Goal: Transaction & Acquisition: Book appointment/travel/reservation

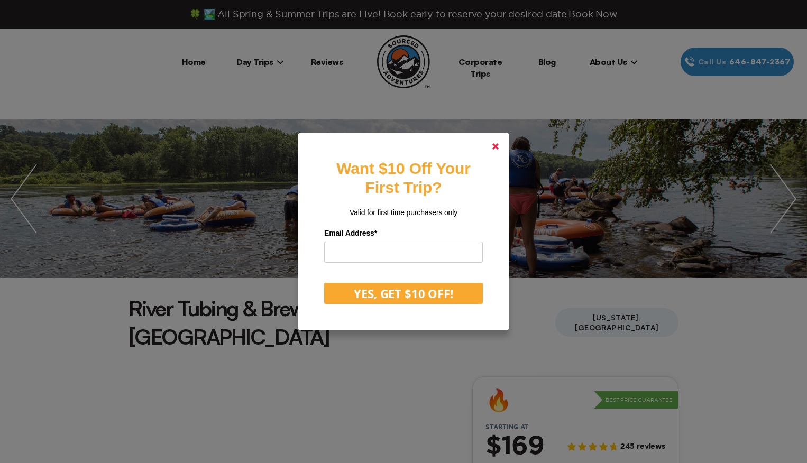
click at [493, 144] on icon at bounding box center [495, 146] width 6 height 6
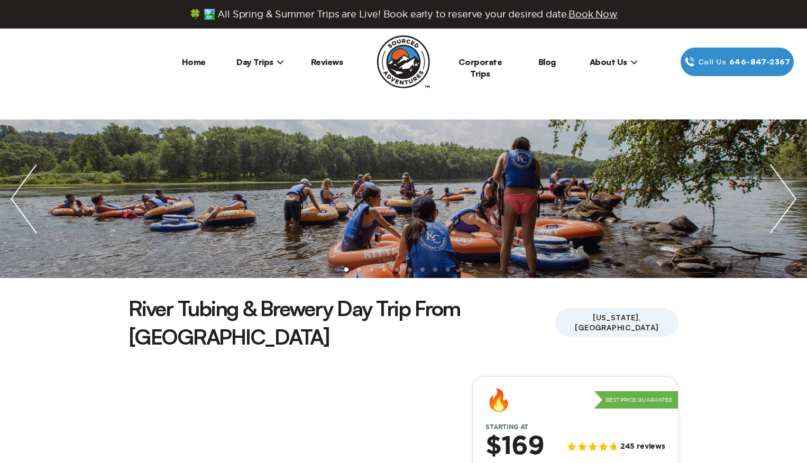
click at [260, 64] on span "Day Trips" at bounding box center [260, 62] width 48 height 11
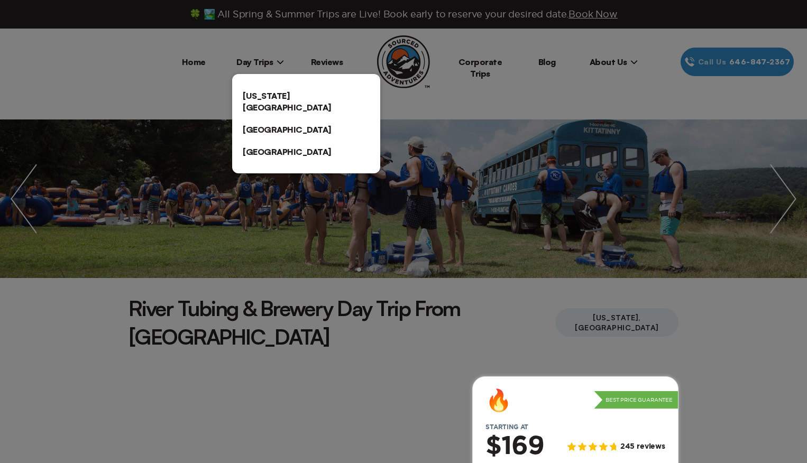
click at [280, 90] on link "[US_STATE][GEOGRAPHIC_DATA]" at bounding box center [306, 102] width 148 height 34
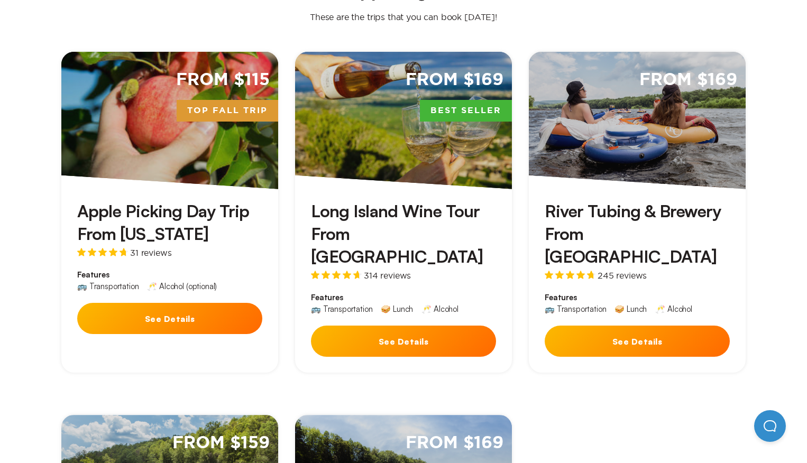
scroll to position [360, 0]
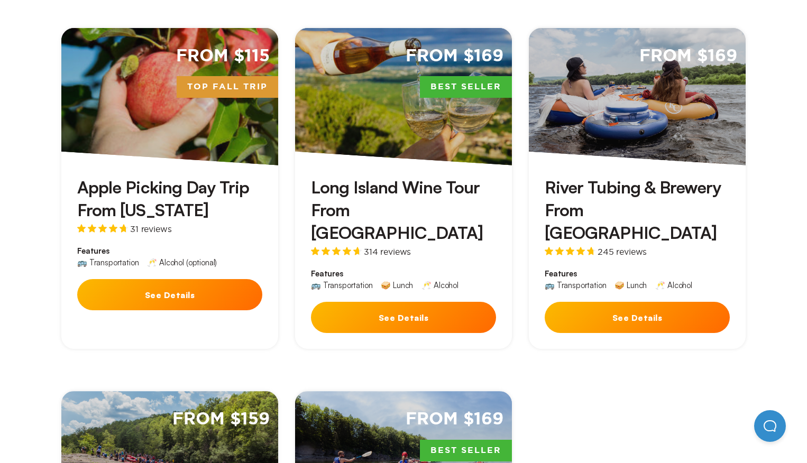
click at [623, 302] on button "See Details" at bounding box center [637, 317] width 185 height 31
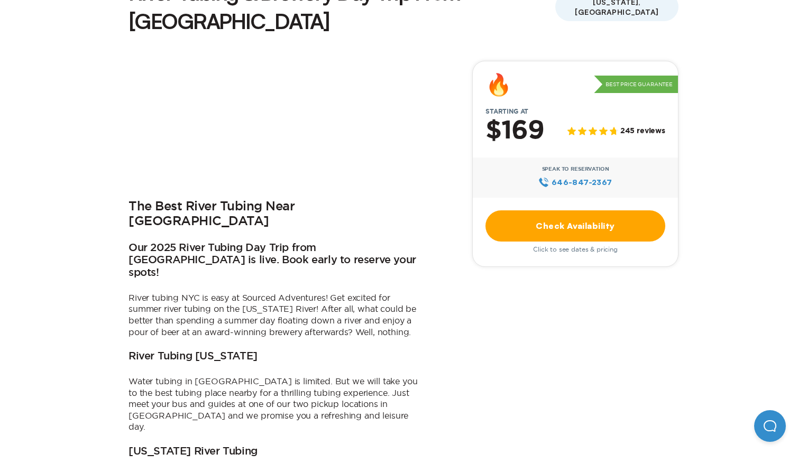
scroll to position [326, 0]
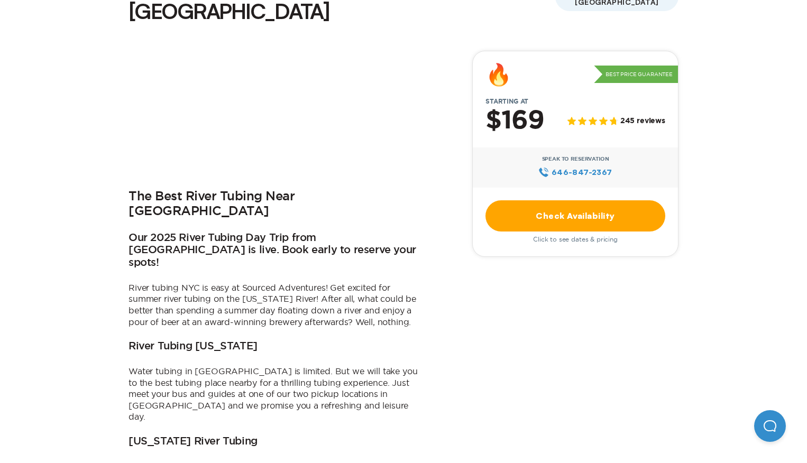
click at [555, 200] on link "Check Availability" at bounding box center [576, 215] width 180 height 31
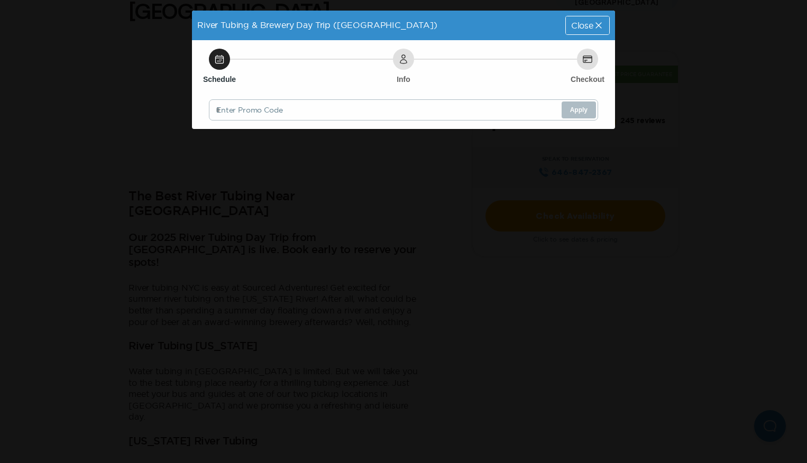
scroll to position [0, 0]
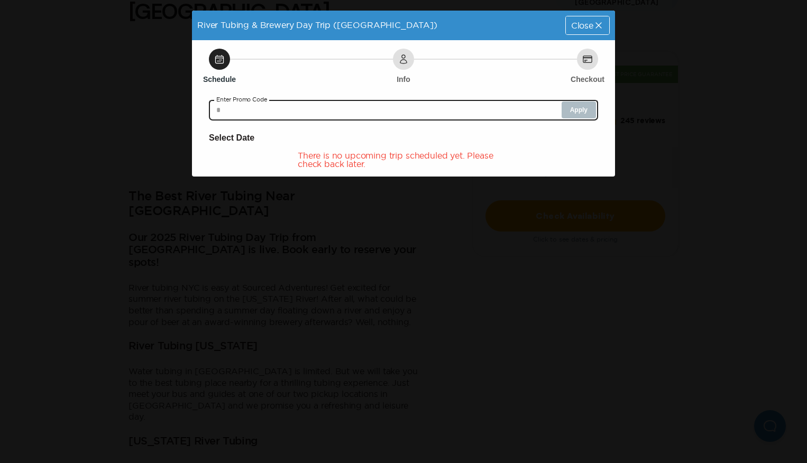
click at [530, 111] on input "text" at bounding box center [403, 109] width 389 height 21
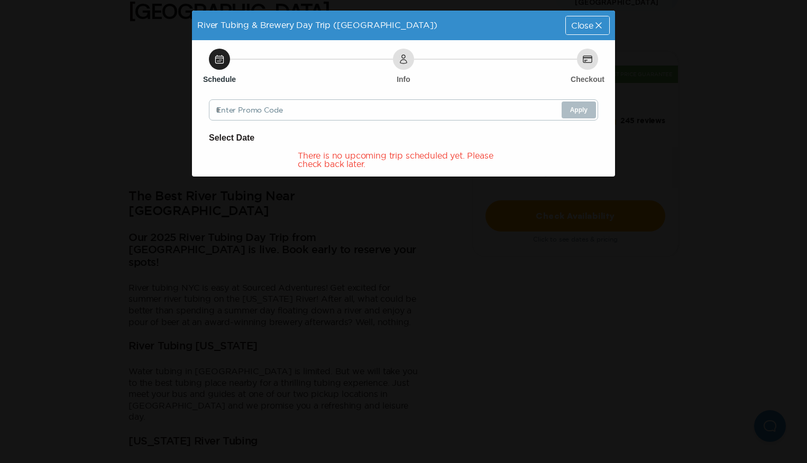
click at [589, 23] on span "Close" at bounding box center [582, 25] width 22 height 8
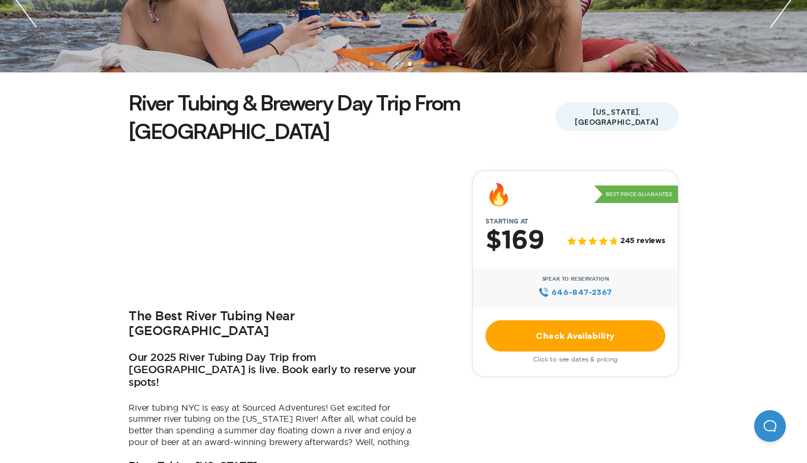
scroll to position [206, 0]
click at [558, 320] on link "Check Availability" at bounding box center [576, 335] width 180 height 31
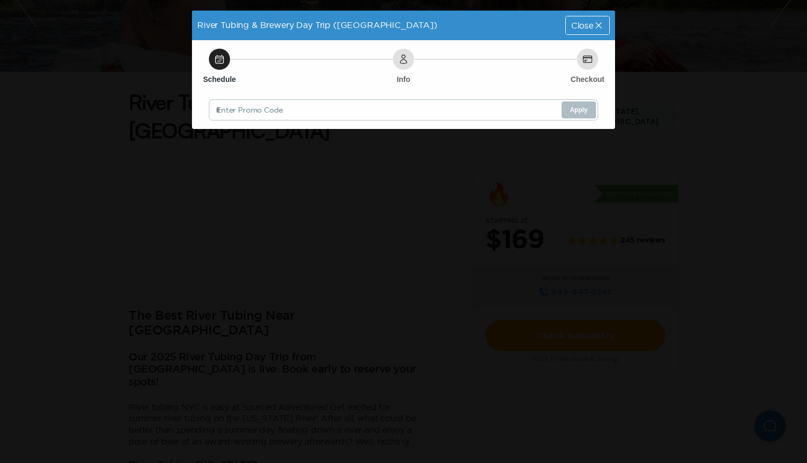
scroll to position [0, 0]
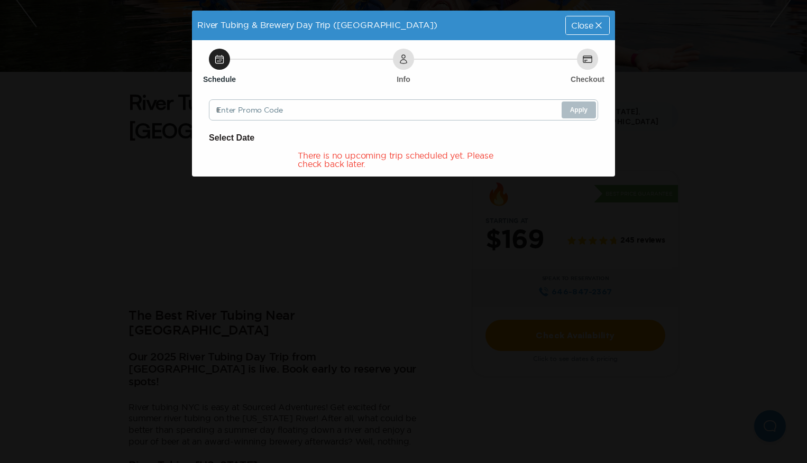
click at [590, 24] on span "Close" at bounding box center [582, 25] width 22 height 8
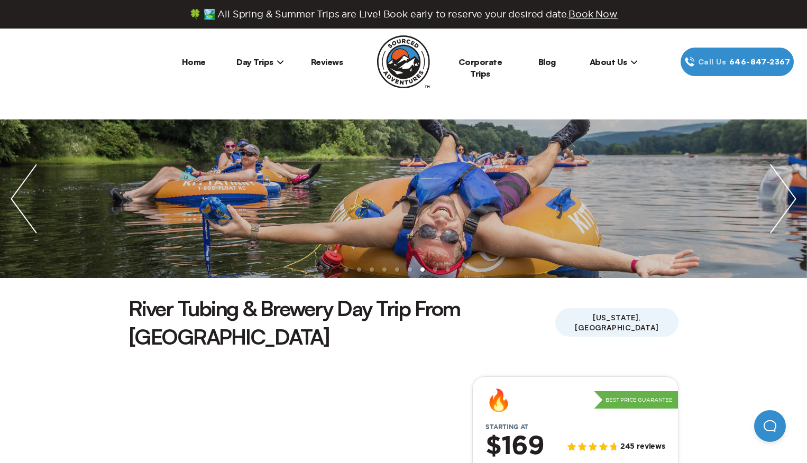
click at [260, 62] on span "Day Trips" at bounding box center [260, 62] width 48 height 11
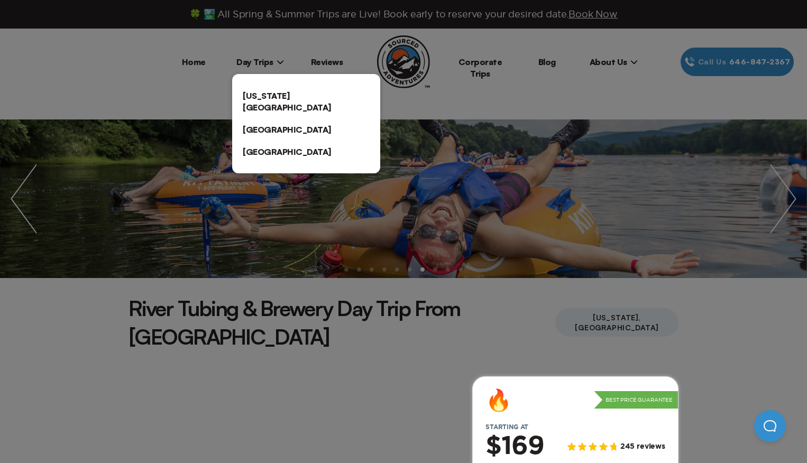
click at [262, 95] on link "[US_STATE][GEOGRAPHIC_DATA]" at bounding box center [306, 102] width 148 height 34
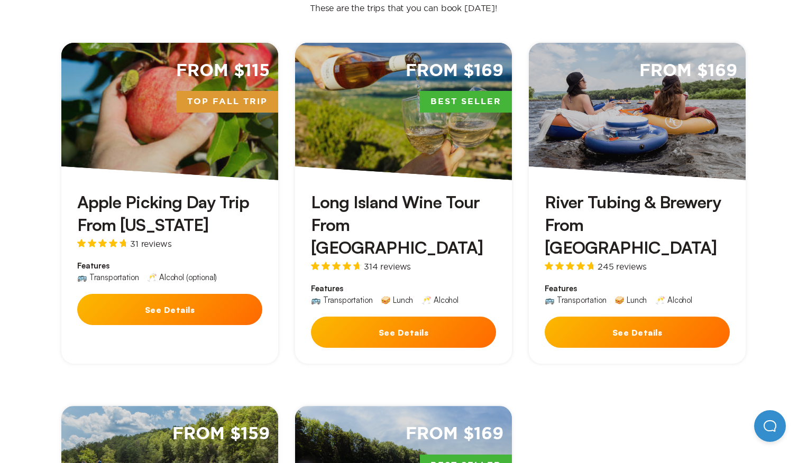
scroll to position [314, 0]
